Goal: Task Accomplishment & Management: Complete application form

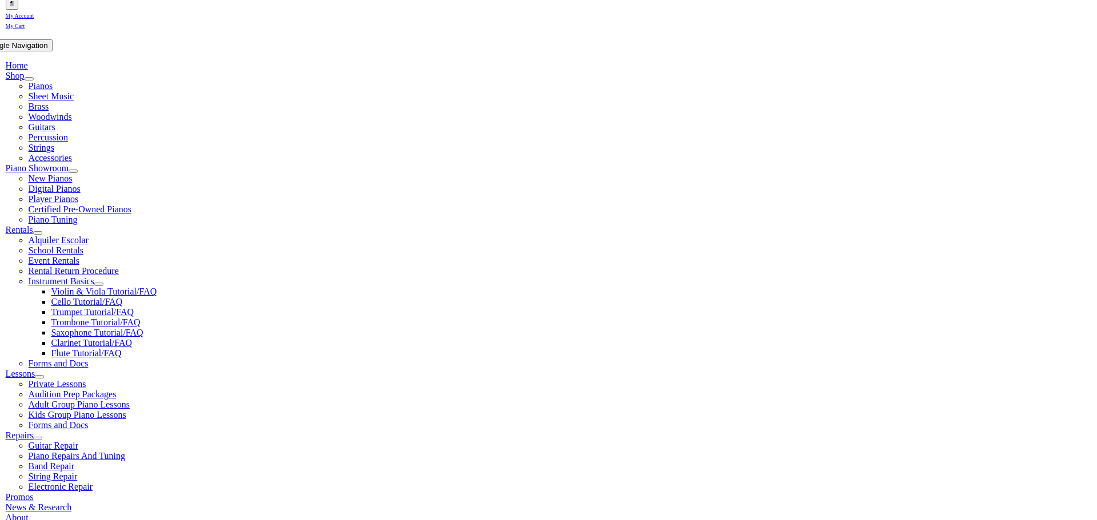
type input "suga"
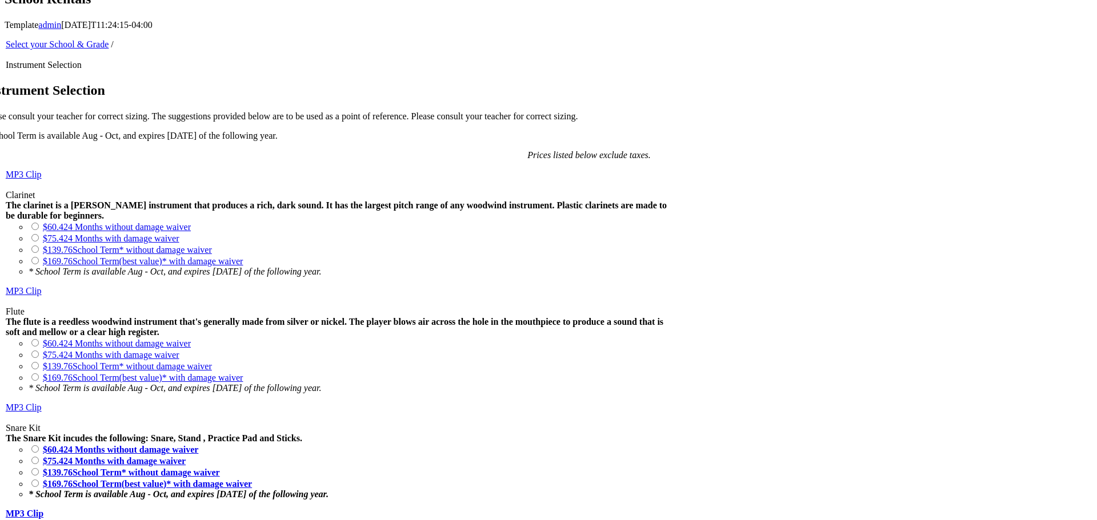
scroll to position [756, 0]
